Goal: Feedback & Contribution: Leave review/rating

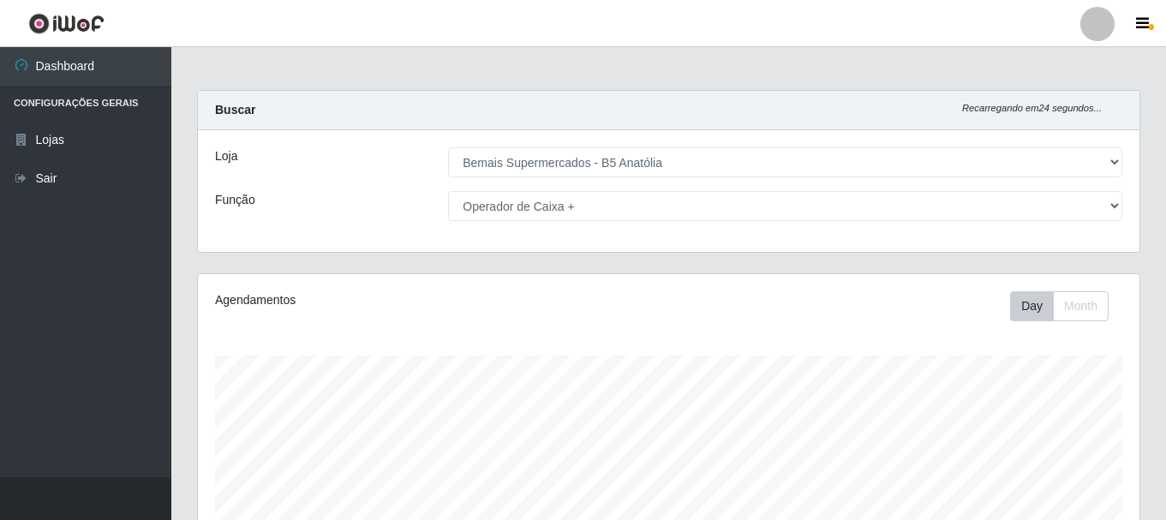
select select "405"
select select "72"
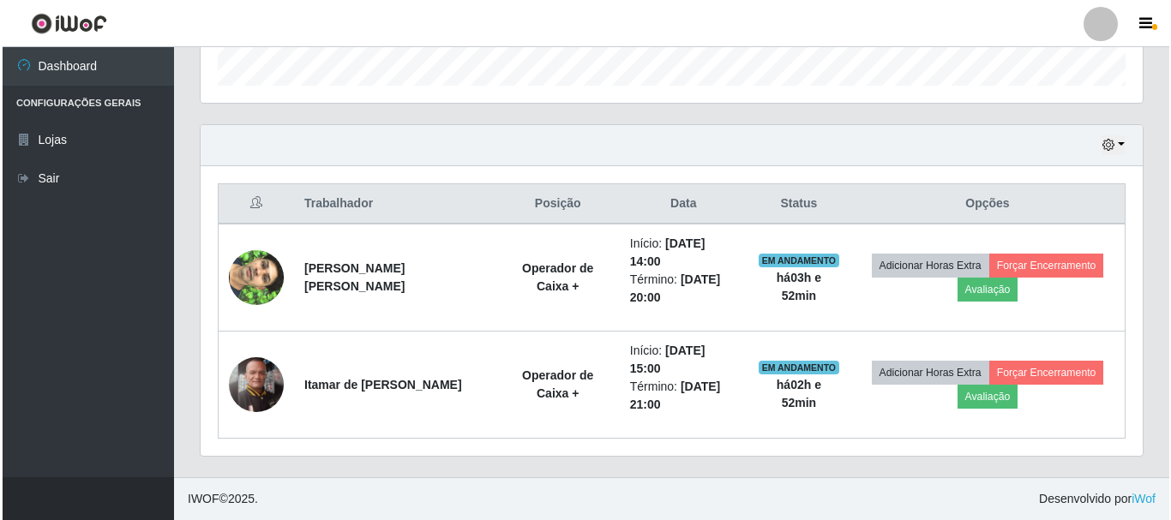
scroll to position [356, 942]
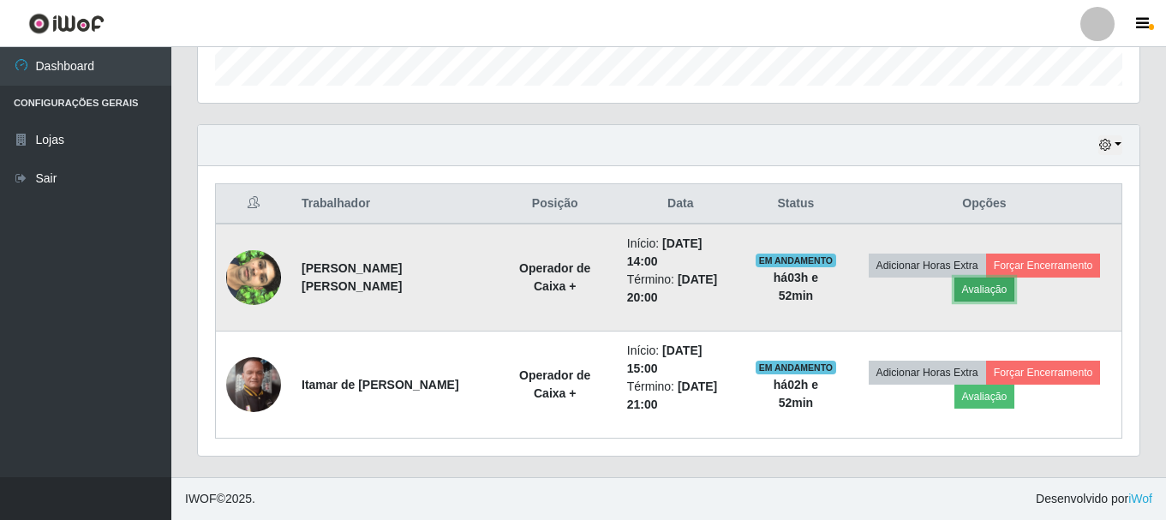
click at [1002, 293] on button "Avaliação" at bounding box center [985, 290] width 61 height 24
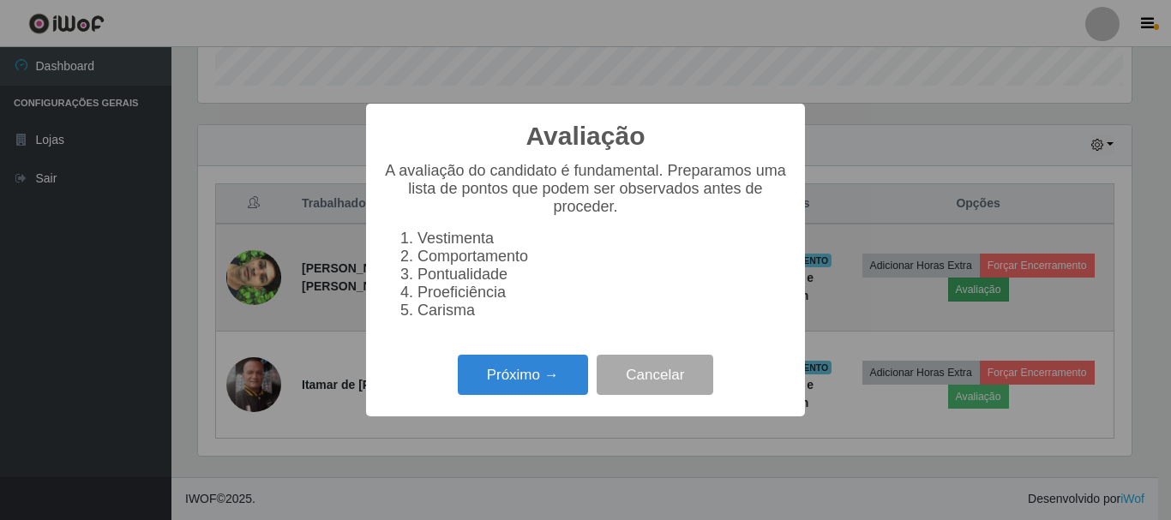
scroll to position [356, 933]
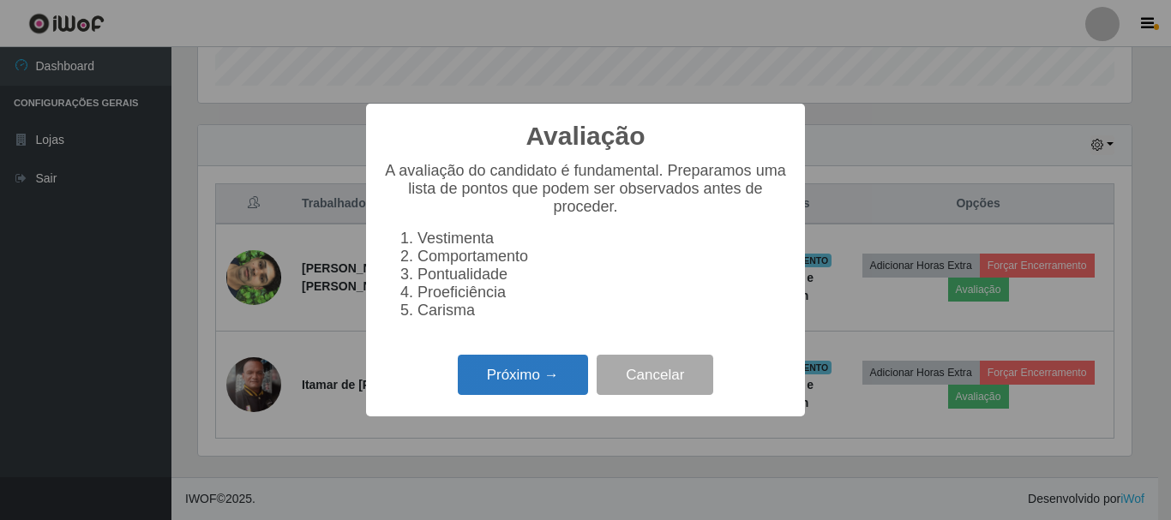
click at [486, 394] on button "Próximo →" at bounding box center [523, 375] width 130 height 40
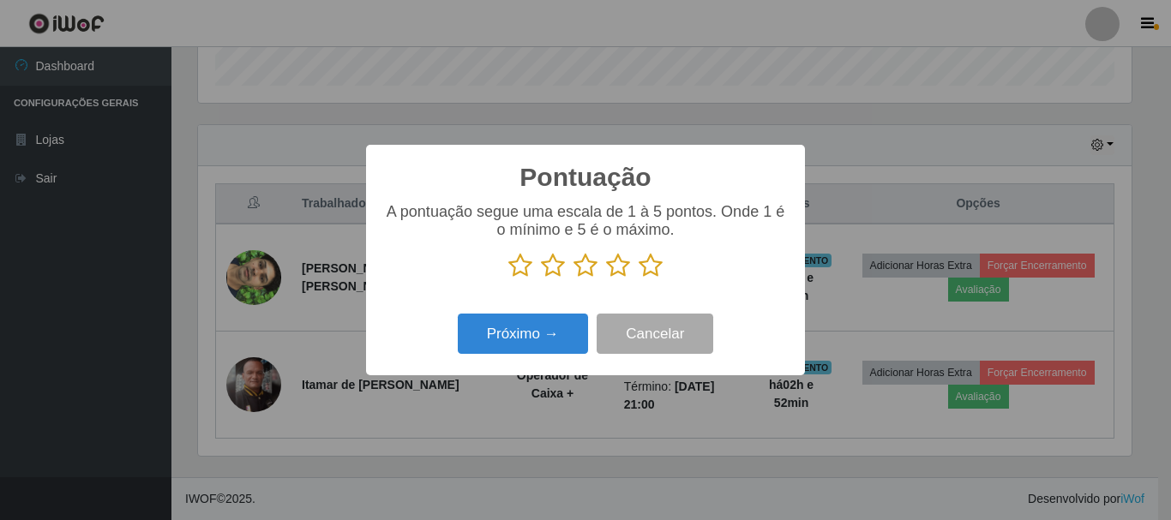
scroll to position [856557, 855980]
drag, startPoint x: 657, startPoint y: 270, endPoint x: 573, endPoint y: 302, distance: 89.8
click at [656, 271] on icon at bounding box center [650, 266] width 24 height 26
click at [638, 278] on input "radio" at bounding box center [638, 278] width 0 height 0
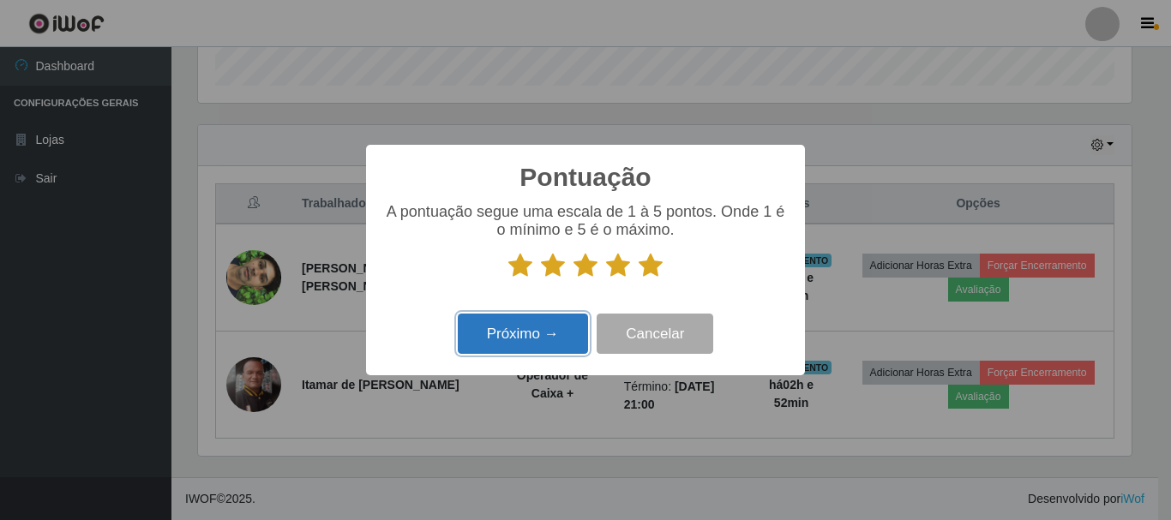
click at [533, 323] on button "Próximo →" at bounding box center [523, 334] width 130 height 40
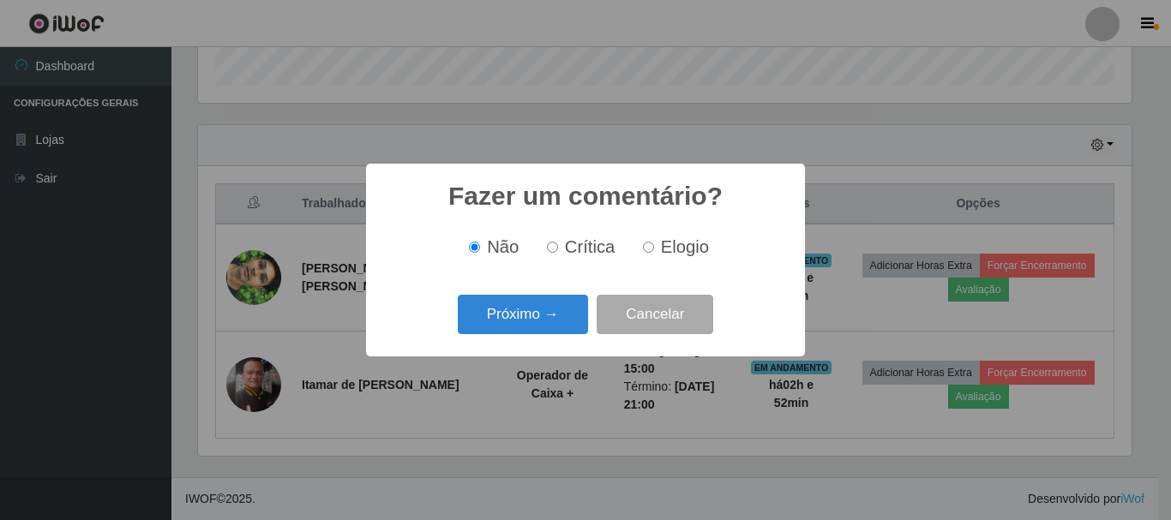
click at [533, 323] on button "Próximo →" at bounding box center [523, 315] width 130 height 40
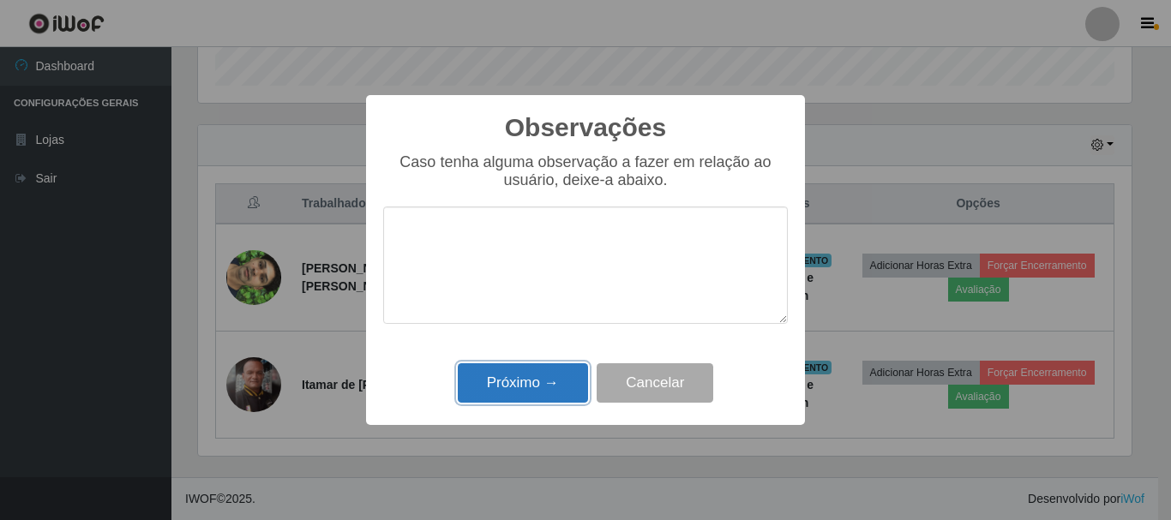
click at [528, 374] on button "Próximo →" at bounding box center [523, 383] width 130 height 40
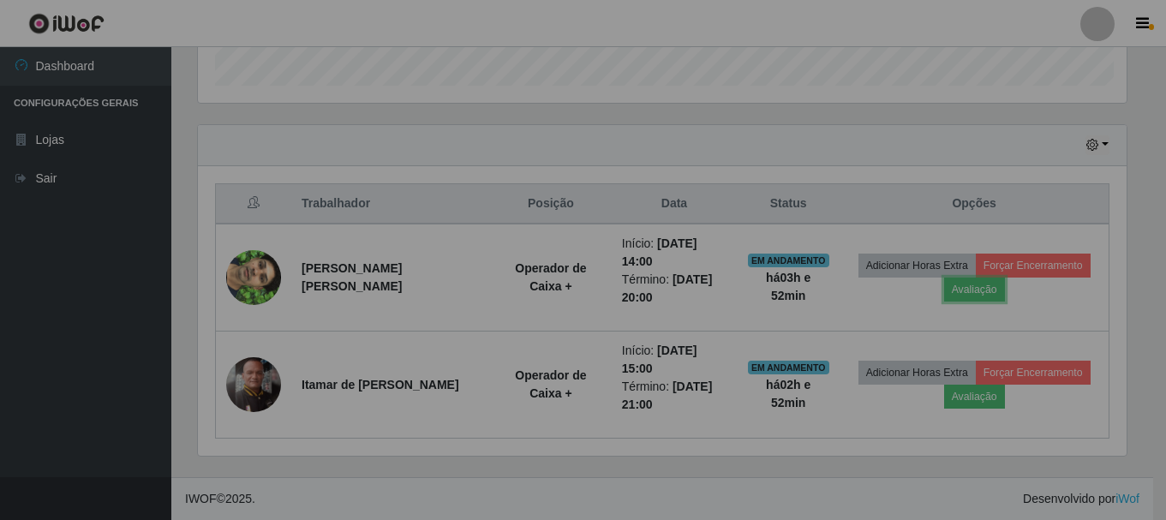
scroll to position [356, 942]
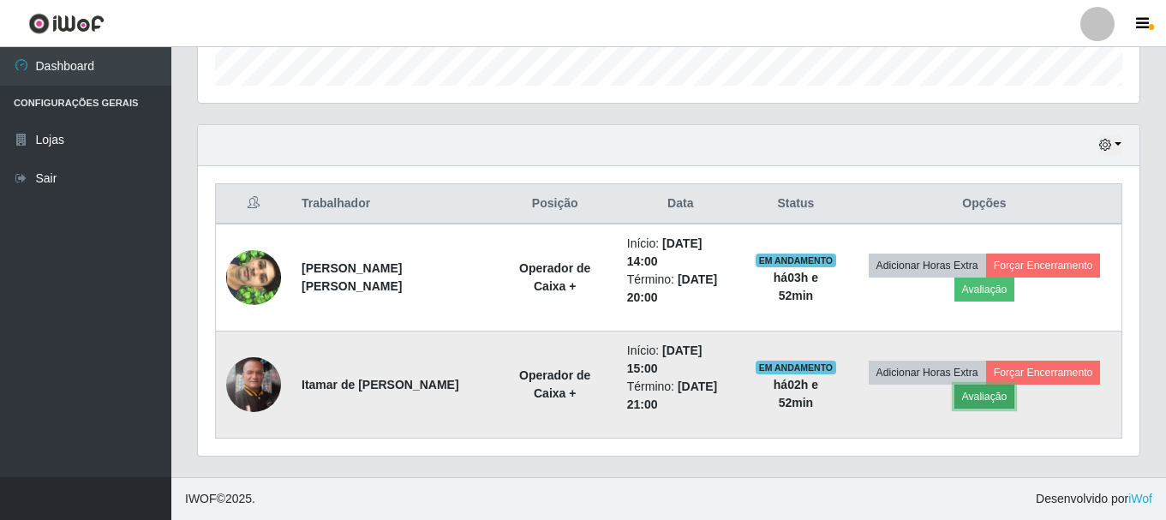
click at [971, 405] on button "Avaliação" at bounding box center [985, 397] width 61 height 24
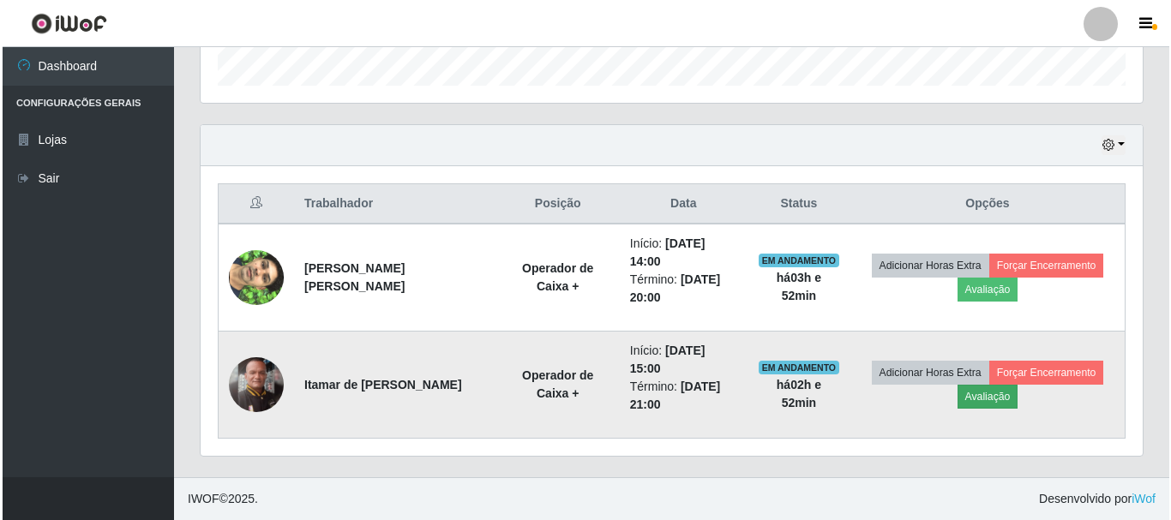
scroll to position [356, 933]
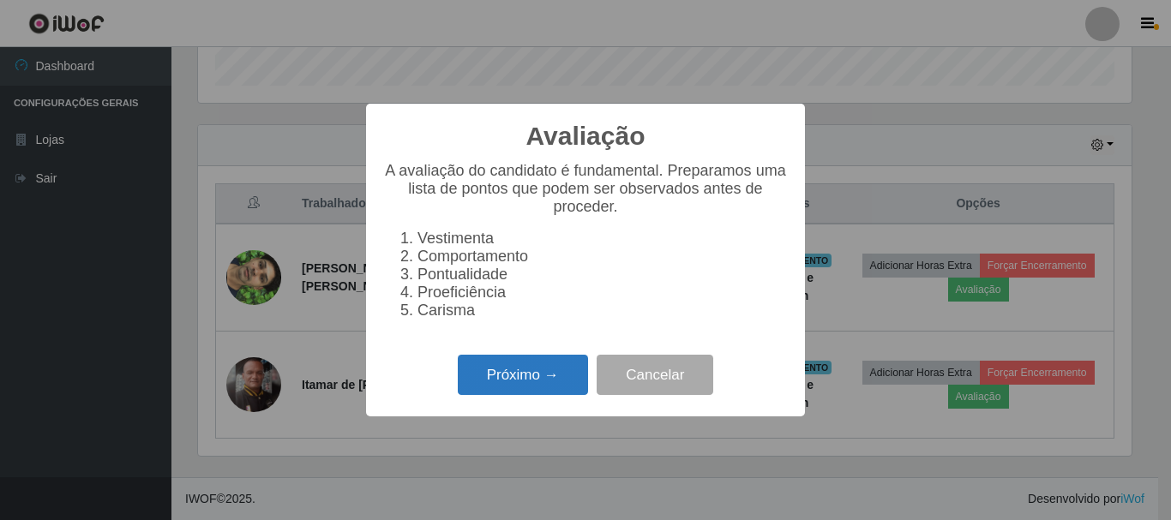
click at [480, 386] on button "Próximo →" at bounding box center [523, 375] width 130 height 40
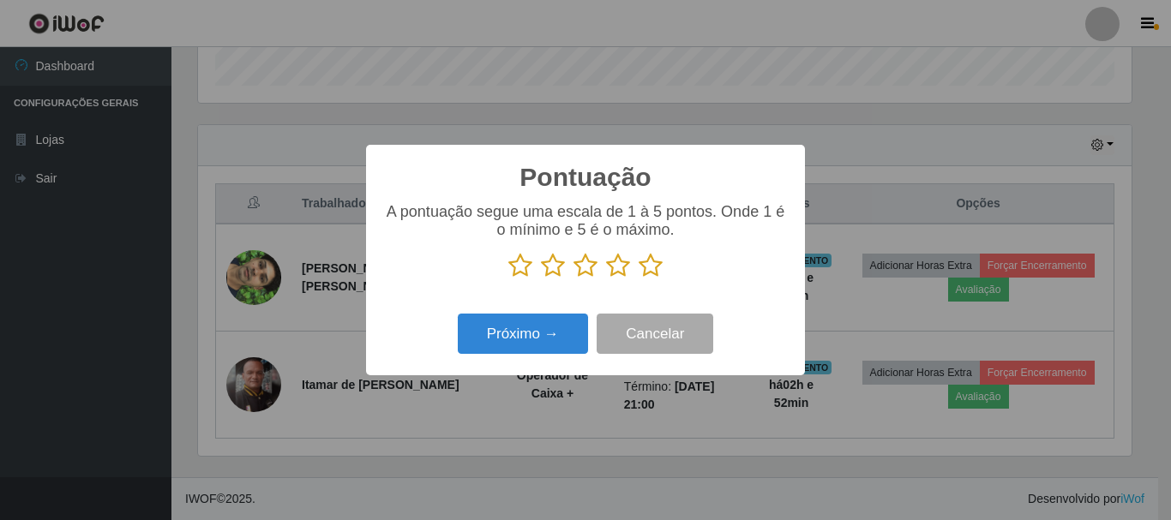
click at [651, 276] on icon at bounding box center [650, 266] width 24 height 26
click at [638, 278] on input "radio" at bounding box center [638, 278] width 0 height 0
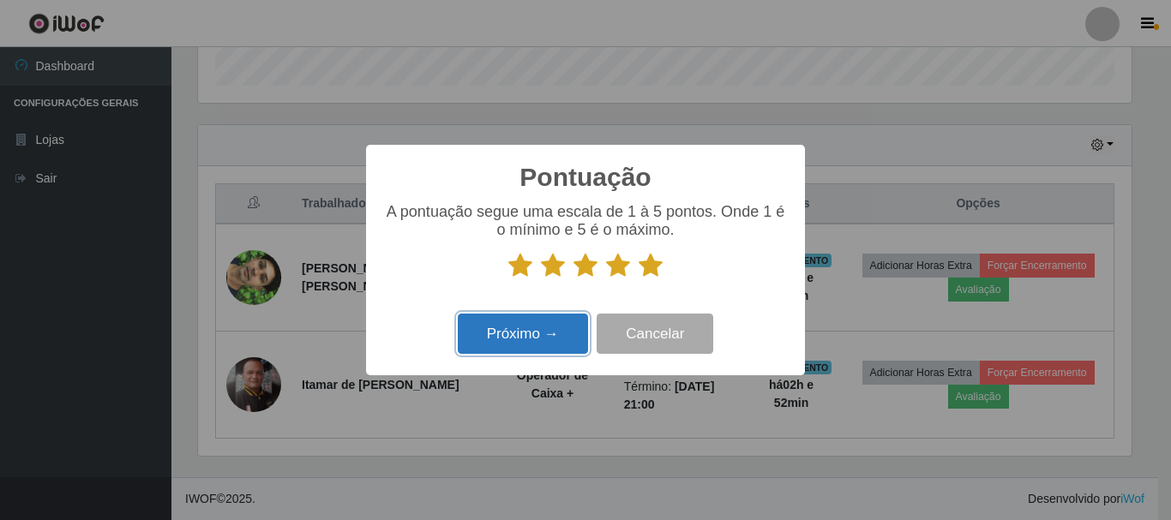
click at [551, 333] on button "Próximo →" at bounding box center [523, 334] width 130 height 40
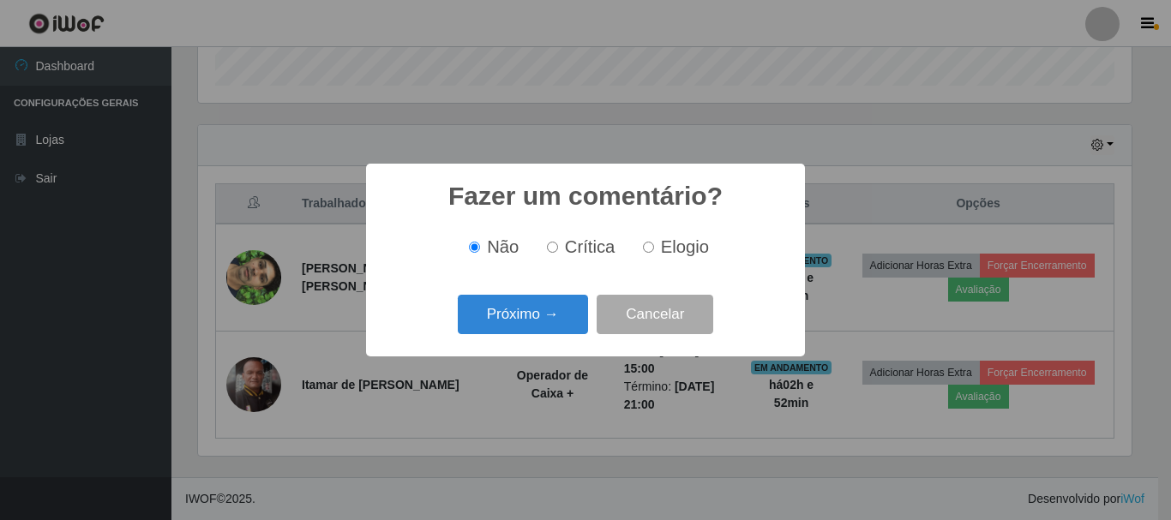
click at [551, 333] on button "Próximo →" at bounding box center [523, 315] width 130 height 40
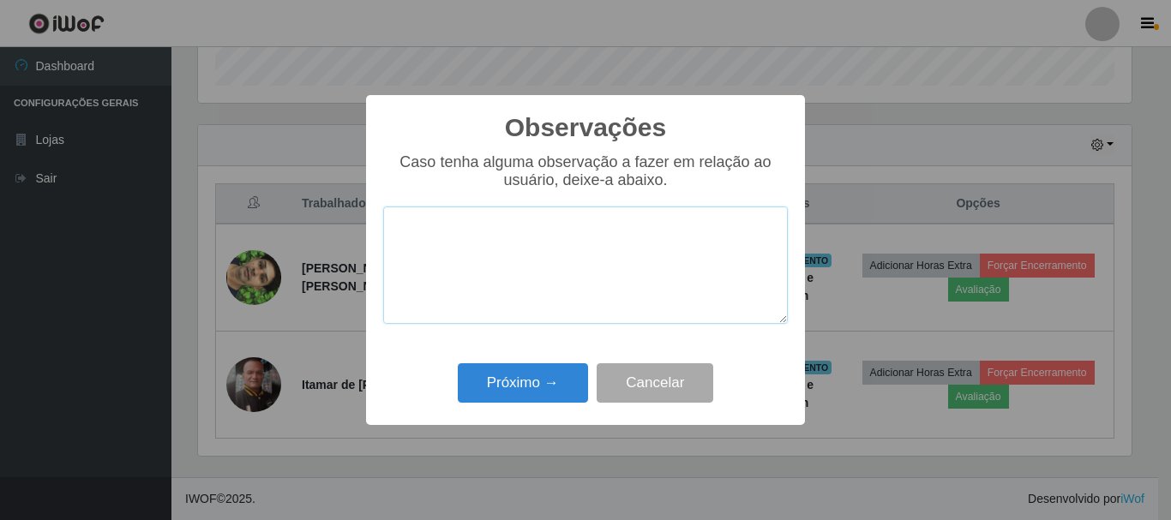
click at [543, 318] on textarea at bounding box center [585, 265] width 404 height 117
click at [555, 369] on button "Próximo →" at bounding box center [523, 383] width 130 height 40
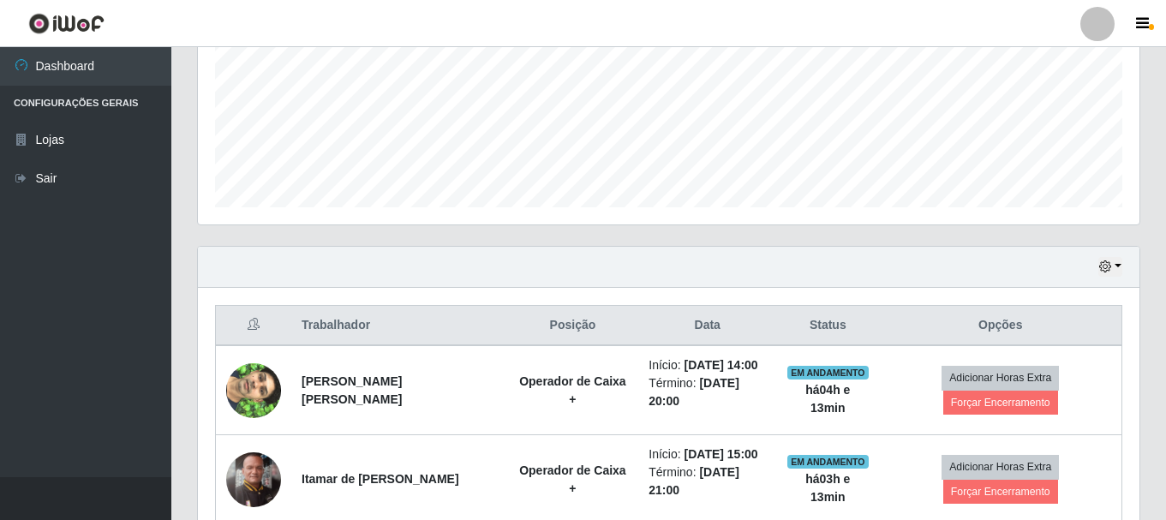
scroll to position [491, 0]
